Goal: Information Seeking & Learning: Learn about a topic

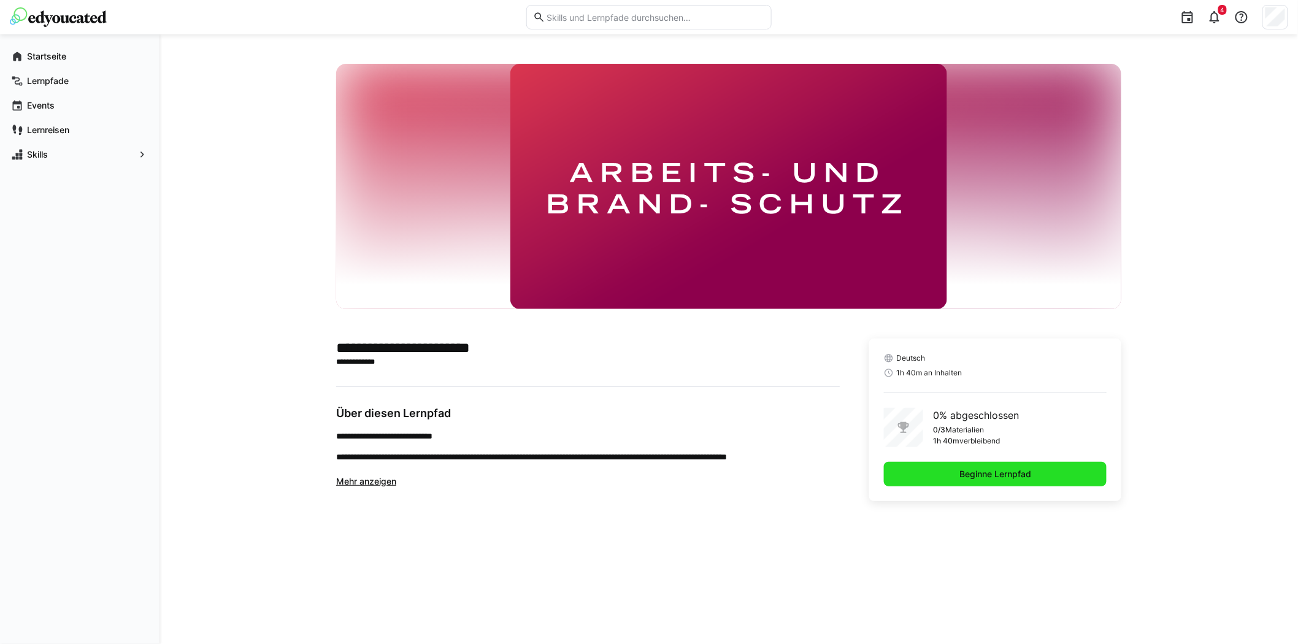
click at [1049, 474] on span "Beginne Lernpfad" at bounding box center [995, 474] width 223 height 25
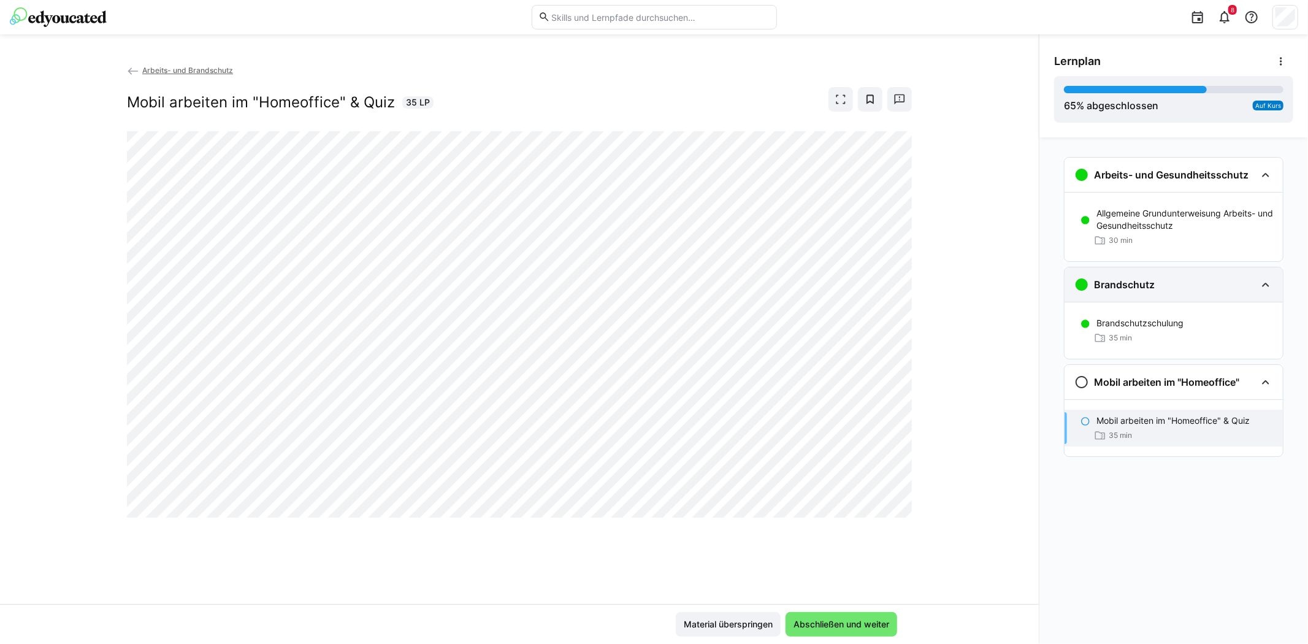
click at [1212, 284] on div "Brandschutz" at bounding box center [1165, 284] width 182 height 15
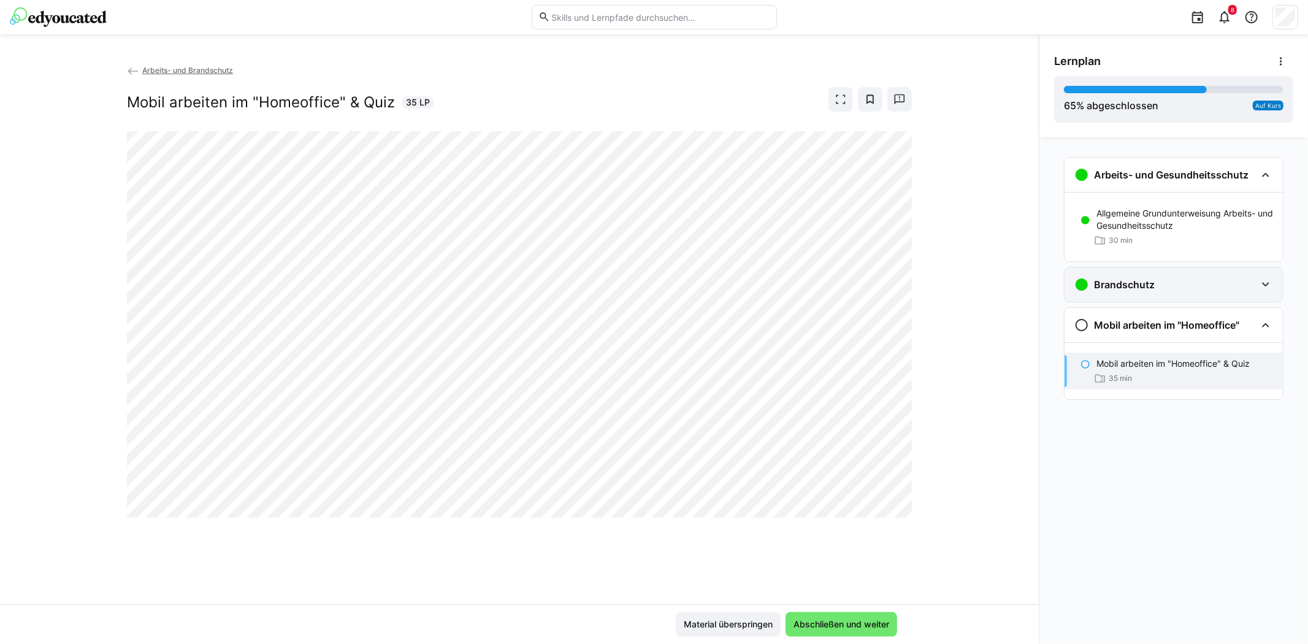
click at [1212, 284] on div "Brandschutz" at bounding box center [1165, 284] width 182 height 15
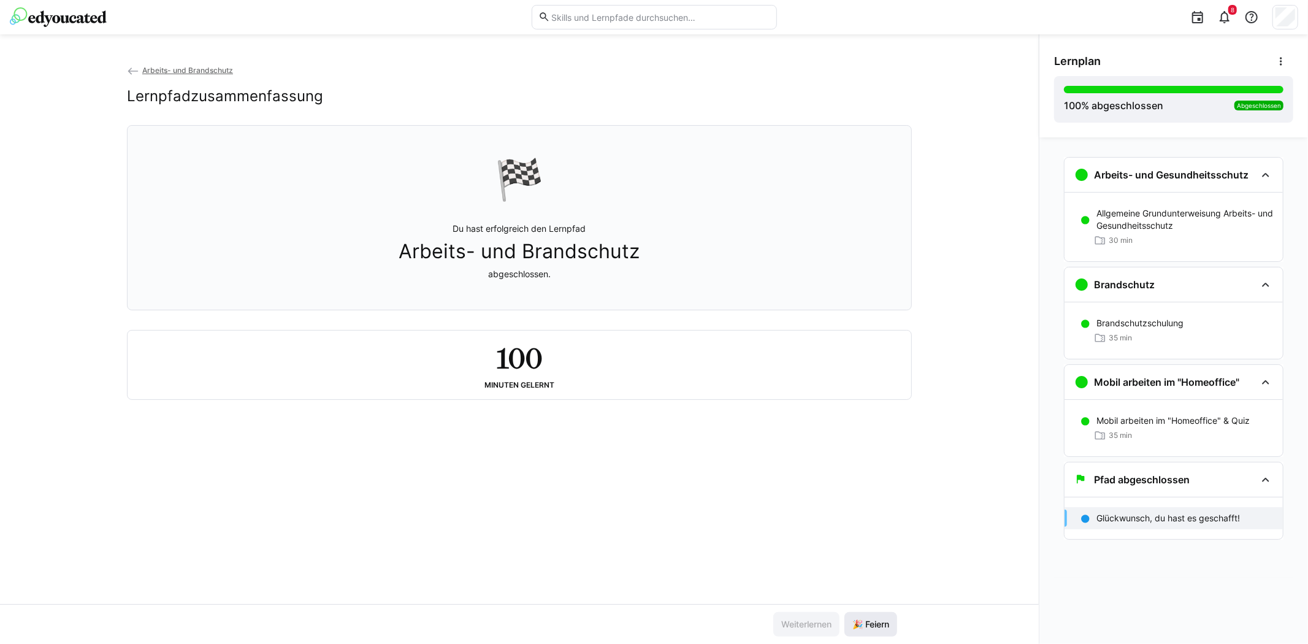
click at [886, 622] on span "🎉 Feiern" at bounding box center [871, 624] width 40 height 12
click at [870, 621] on span "🎉 Feiern" at bounding box center [871, 624] width 40 height 12
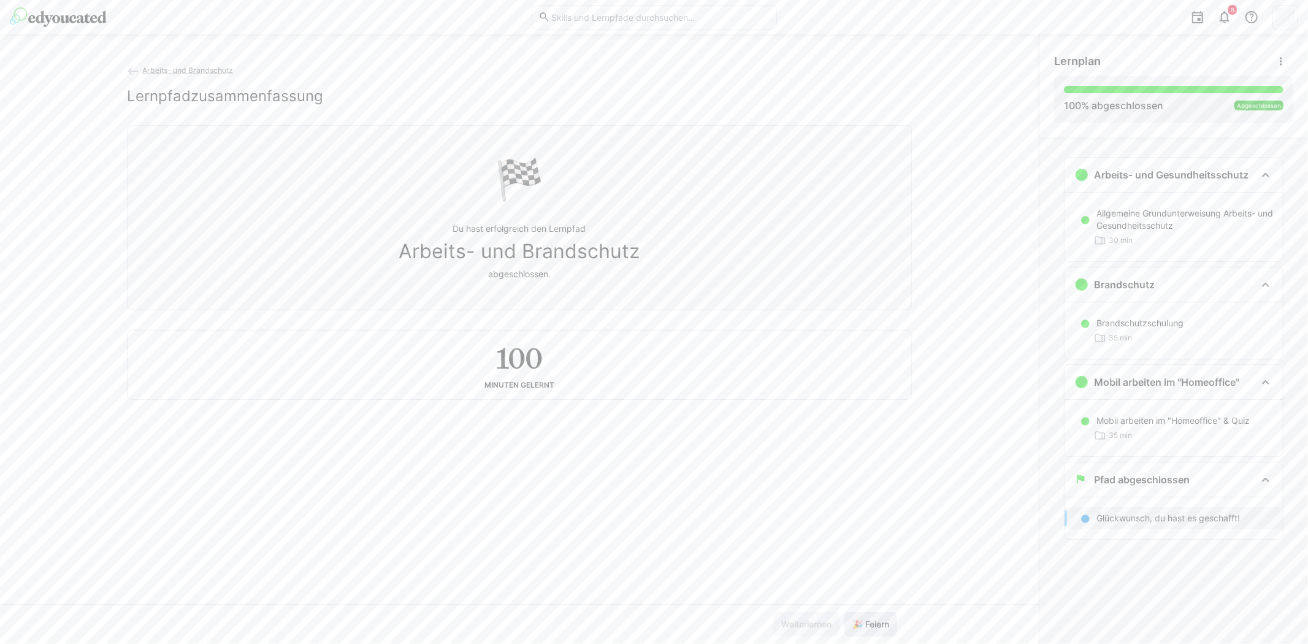
click at [871, 624] on span "🎉 Feiern" at bounding box center [871, 624] width 40 height 12
click at [874, 622] on span "🎉 Feiern" at bounding box center [871, 624] width 40 height 12
click at [82, 9] on img at bounding box center [58, 17] width 97 height 20
